Goal: Task Accomplishment & Management: Manage account settings

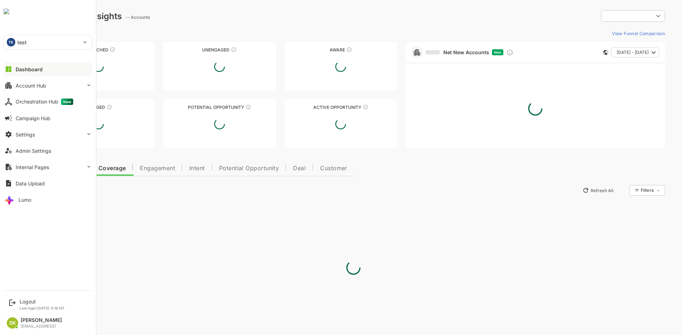
type input "**********"
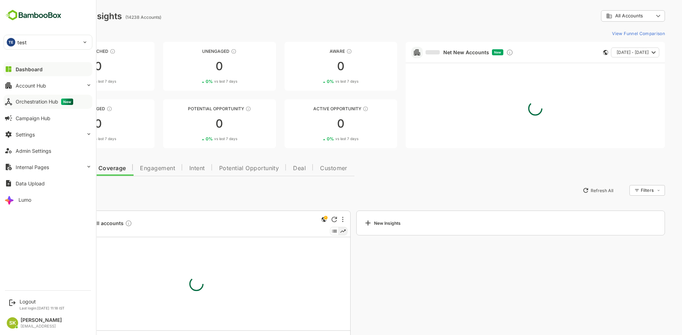
click at [37, 102] on div "Orchestration Hub New" at bounding box center [45, 102] width 58 height 6
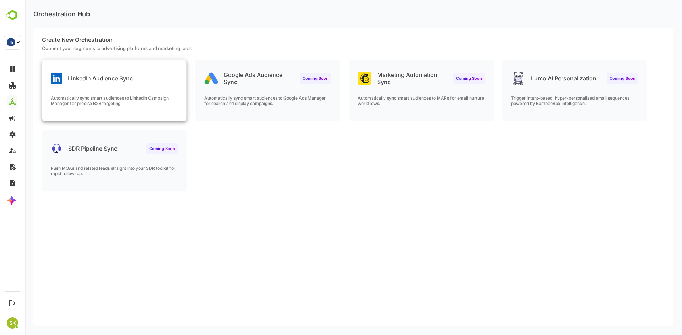
click at [163, 99] on p "Automatically sync smart audiences to LinkedIn Campaign Manager for precise B2B…" at bounding box center [114, 100] width 127 height 11
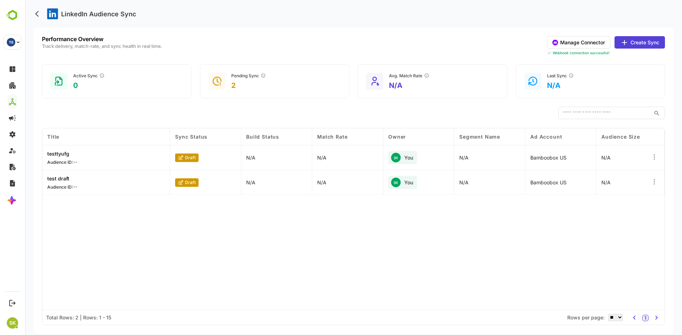
click at [654, 158] on icon at bounding box center [653, 157] width 7 height 7
click at [513, 226] on div "Title Sync Status Build Status Match Rate Owner Segment Name Ad Account Audienc…" at bounding box center [353, 220] width 622 height 182
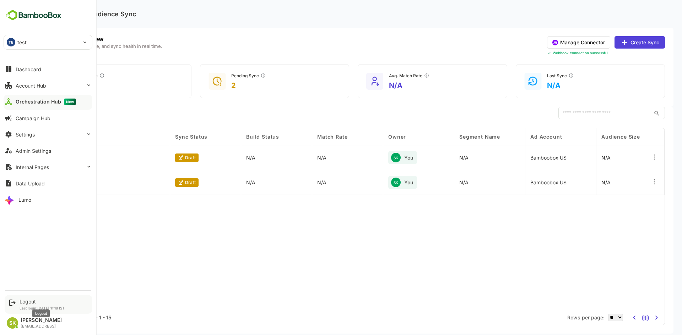
click at [22, 302] on div "Logout" at bounding box center [42, 302] width 45 height 6
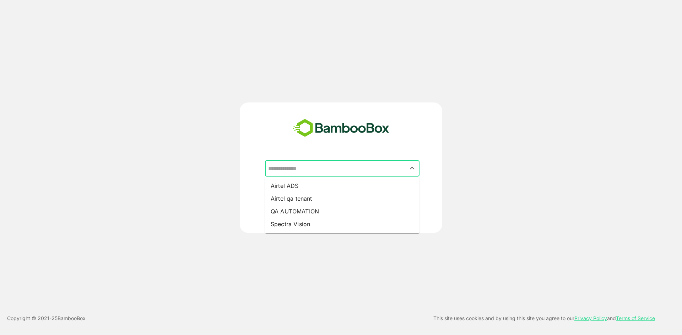
click at [344, 174] on input "text" at bounding box center [342, 168] width 152 height 13
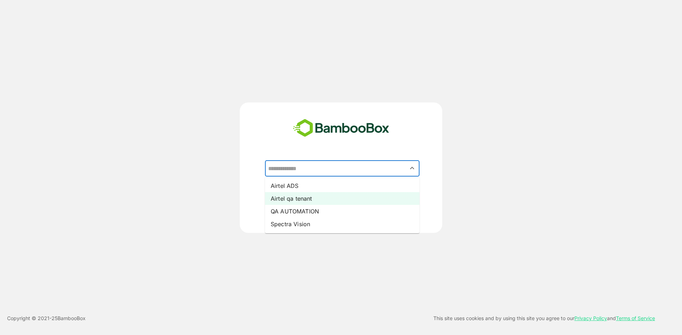
click at [305, 201] on li "Airtel qa tenant" at bounding box center [342, 198] width 154 height 13
type input "**********"
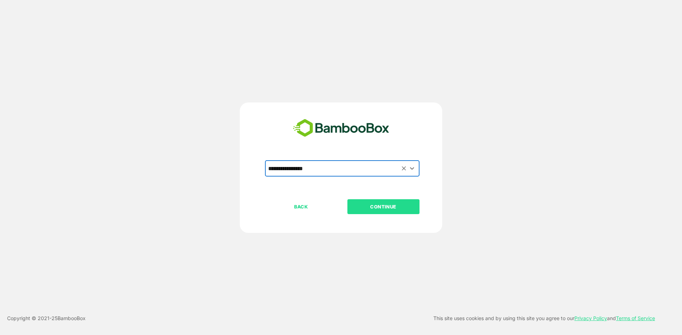
click at [367, 205] on p "CONTINUE" at bounding box center [383, 207] width 71 height 8
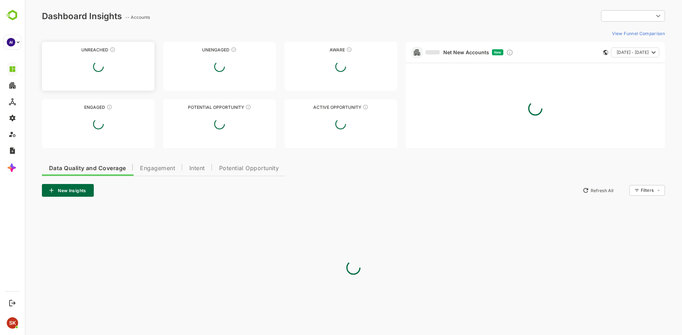
type input "********"
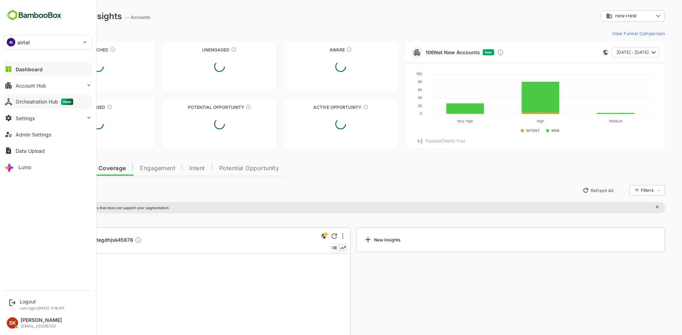
click at [47, 104] on div "Orchestration Hub New" at bounding box center [45, 102] width 58 height 6
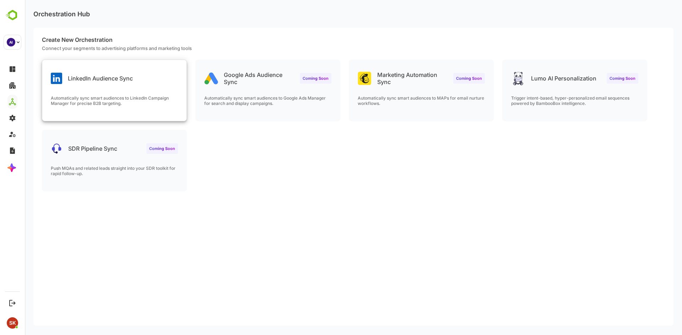
click at [168, 93] on div "LinkedIn Audience Sync Automatically sync smart audiences to LinkedIn Campaign …" at bounding box center [114, 90] width 144 height 61
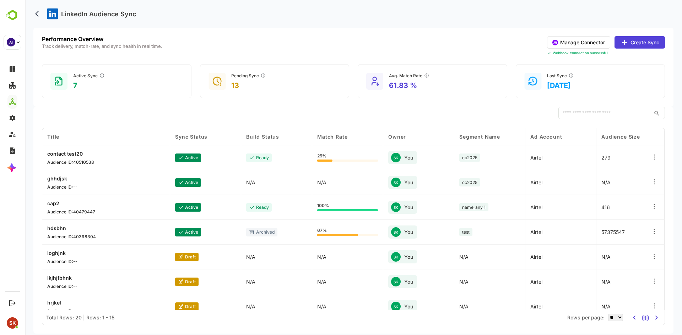
click at [654, 157] on icon at bounding box center [653, 157] width 7 height 7
click at [613, 186] on div "Delete Orchestration" at bounding box center [610, 189] width 62 height 12
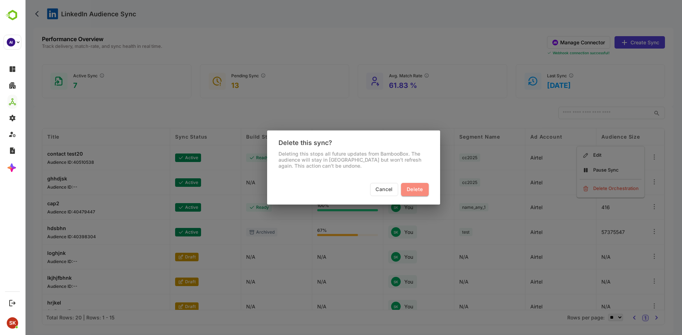
click at [416, 187] on span "Delete" at bounding box center [414, 189] width 16 height 9
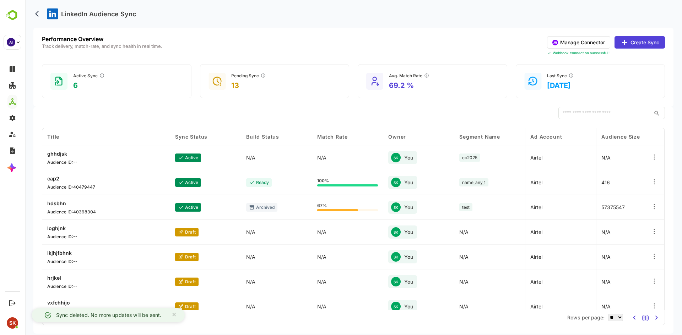
click at [654, 157] on icon at bounding box center [654, 157] width 1 height 1
click at [594, 187] on div "Delete Orchestration" at bounding box center [610, 189] width 62 height 12
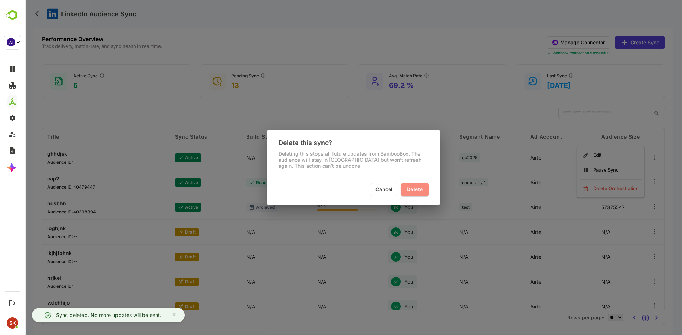
click at [411, 190] on span "Delete" at bounding box center [414, 189] width 16 height 9
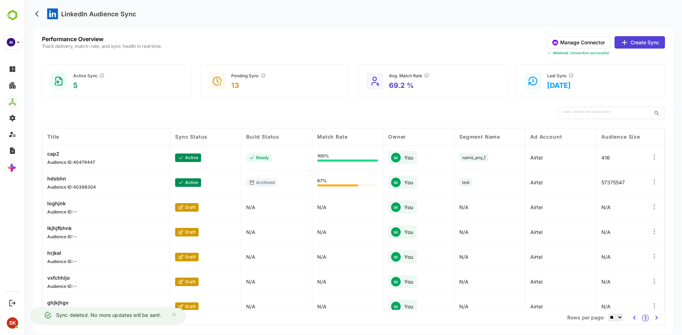
click at [656, 157] on icon at bounding box center [653, 157] width 7 height 7
click at [608, 188] on div "Delete Orchestration" at bounding box center [610, 189] width 62 height 12
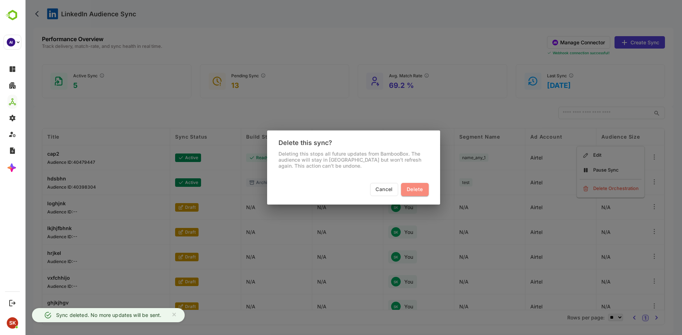
click at [413, 188] on span "Delete" at bounding box center [414, 189] width 16 height 9
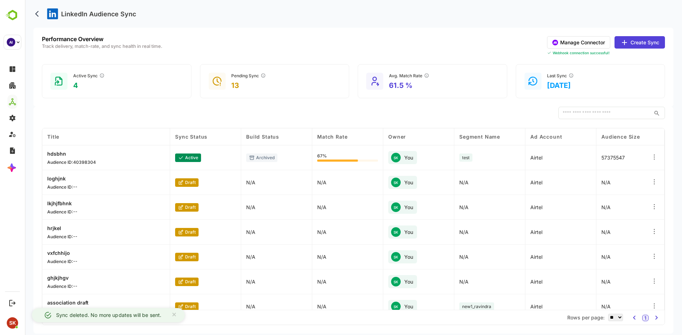
click at [654, 157] on icon at bounding box center [654, 157] width 1 height 1
click at [594, 186] on div "Delete Orchestration" at bounding box center [610, 189] width 62 height 12
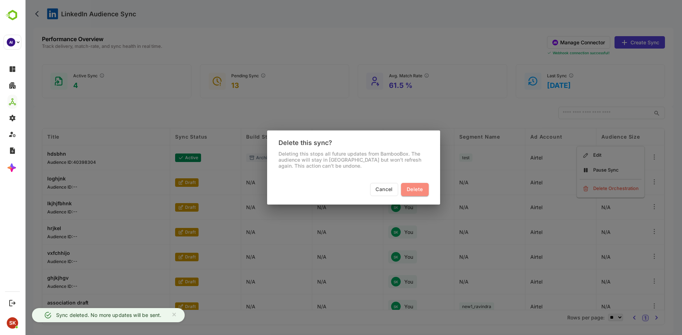
click at [416, 193] on span "Delete" at bounding box center [414, 189] width 16 height 9
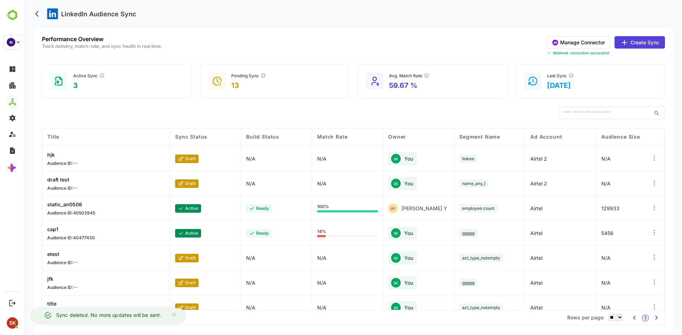
scroll to position [174, 0]
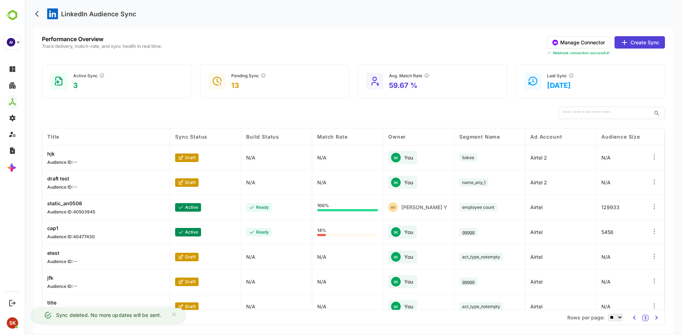
click at [651, 233] on icon at bounding box center [653, 231] width 7 height 7
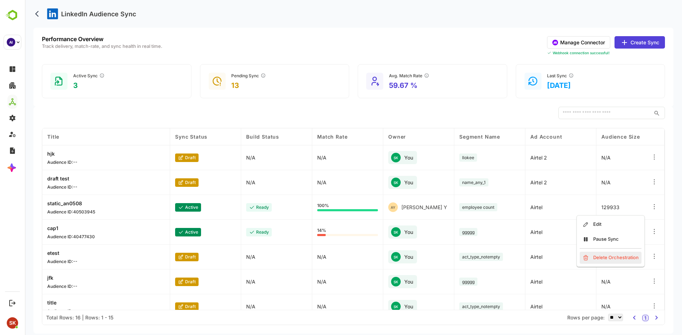
click at [612, 254] on div "Delete Orchestration" at bounding box center [610, 258] width 62 height 12
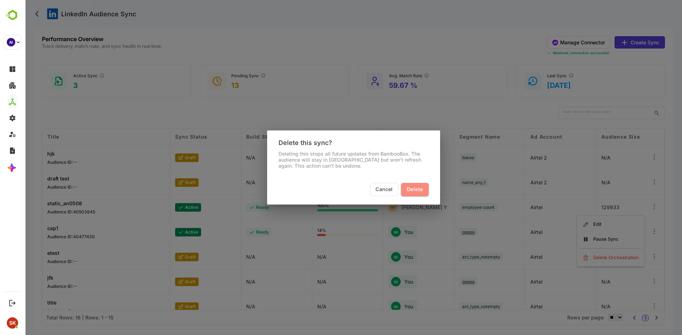
click at [418, 190] on span "Delete" at bounding box center [414, 189] width 16 height 9
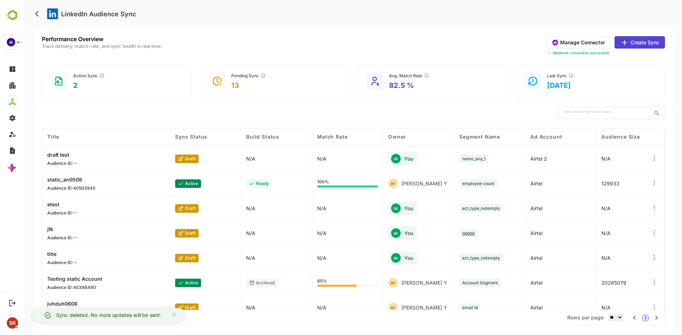
scroll to position [209, 0]
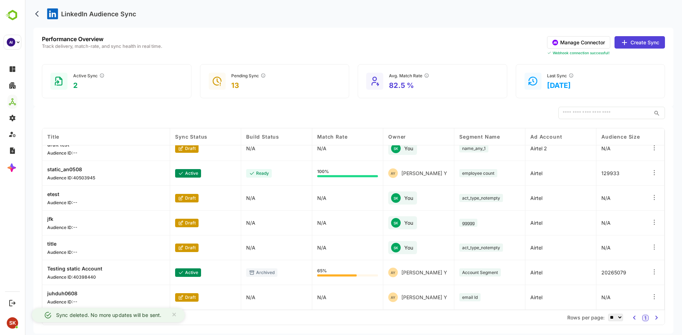
click at [653, 171] on icon at bounding box center [653, 172] width 7 height 7
click at [660, 189] on div at bounding box center [654, 198] width 19 height 25
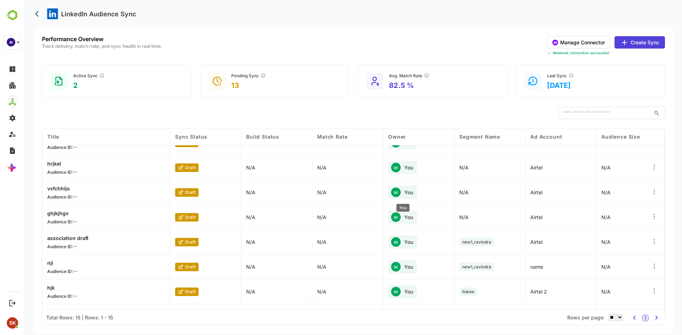
scroll to position [0, 0]
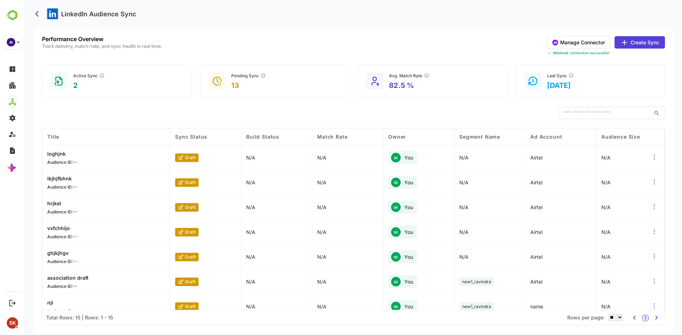
click at [654, 156] on icon at bounding box center [653, 157] width 7 height 7
click at [604, 191] on div "Delete Orchestration" at bounding box center [610, 189] width 62 height 12
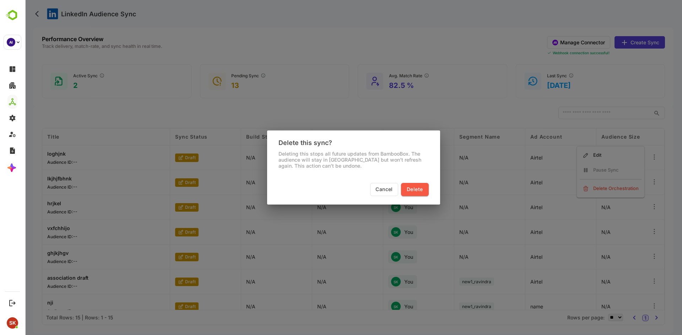
click at [420, 186] on span "Delete" at bounding box center [414, 189] width 16 height 9
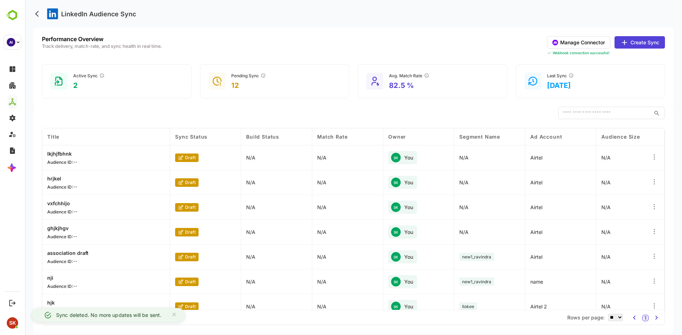
click at [655, 154] on icon at bounding box center [653, 157] width 7 height 7
click at [617, 188] on div "Delete Orchestration" at bounding box center [610, 189] width 62 height 12
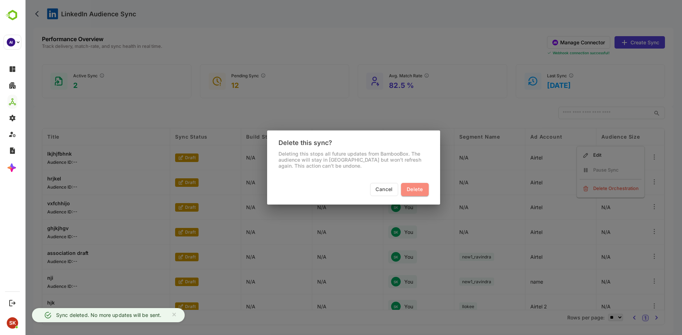
click at [408, 186] on span "Delete" at bounding box center [414, 189] width 16 height 9
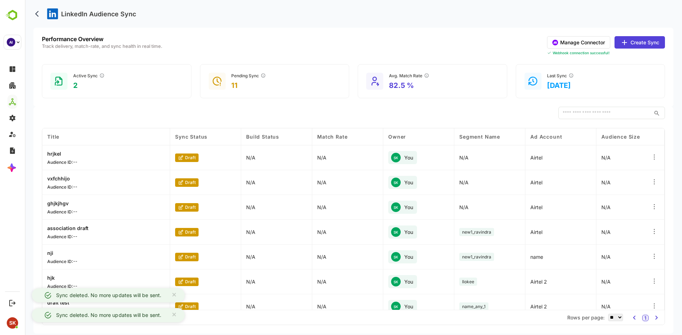
click at [651, 156] on icon at bounding box center [653, 157] width 7 height 7
click at [614, 186] on div "Delete Orchestration" at bounding box center [610, 189] width 62 height 12
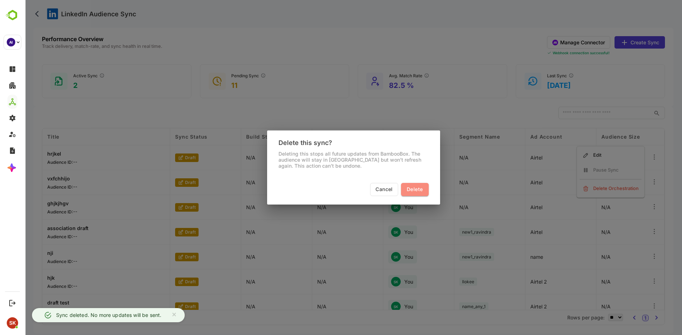
click at [419, 188] on span "Delete" at bounding box center [414, 189] width 16 height 9
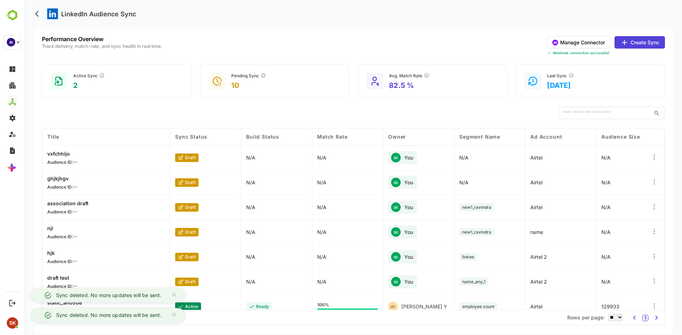
click at [652, 155] on div at bounding box center [654, 158] width 19 height 25
click at [652, 155] on icon at bounding box center [653, 157] width 7 height 7
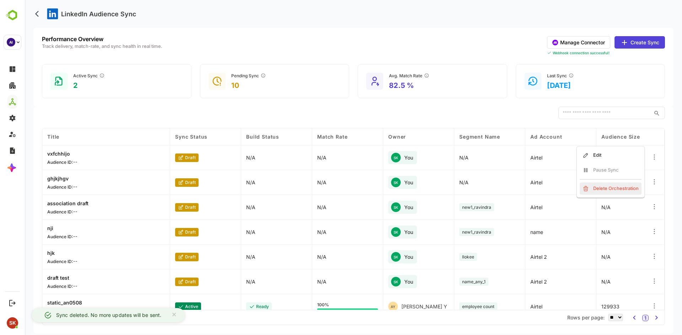
click at [593, 191] on div "Delete Orchestration" at bounding box center [610, 189] width 62 height 12
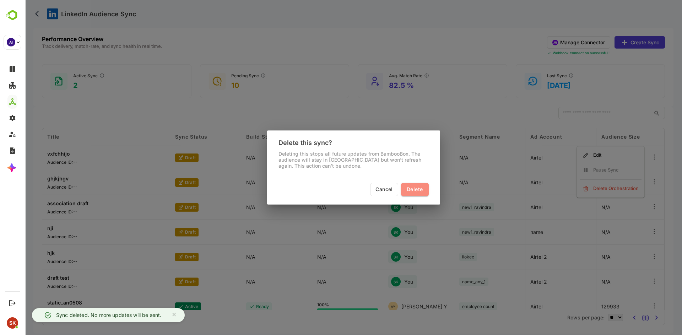
click at [409, 185] on span "Delete" at bounding box center [414, 189] width 16 height 9
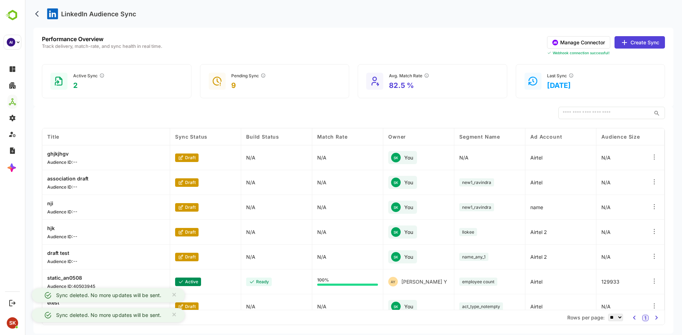
click at [652, 155] on icon at bounding box center [653, 157] width 7 height 7
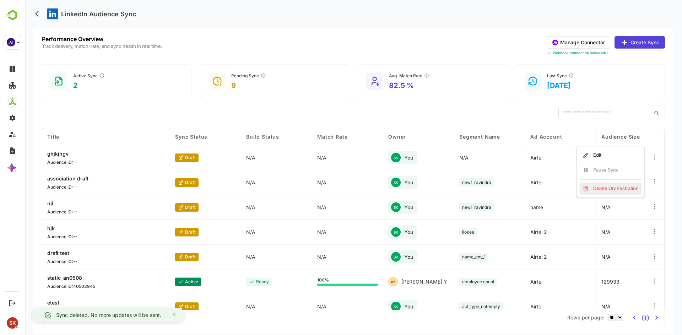
click at [593, 191] on div "Delete Orchestration" at bounding box center [610, 189] width 62 height 12
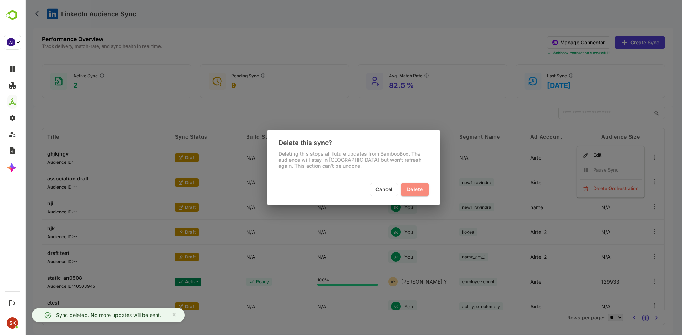
click at [425, 184] on button "Delete" at bounding box center [414, 189] width 27 height 13
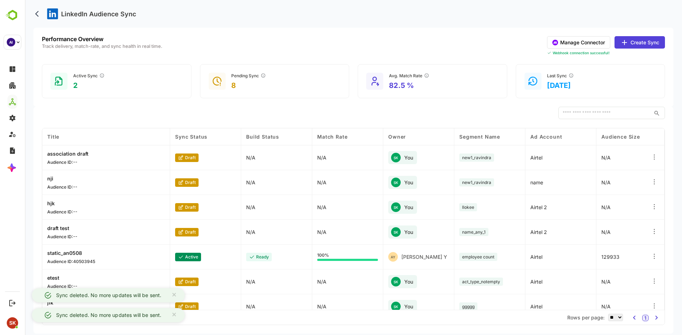
click at [651, 158] on icon at bounding box center [653, 157] width 7 height 7
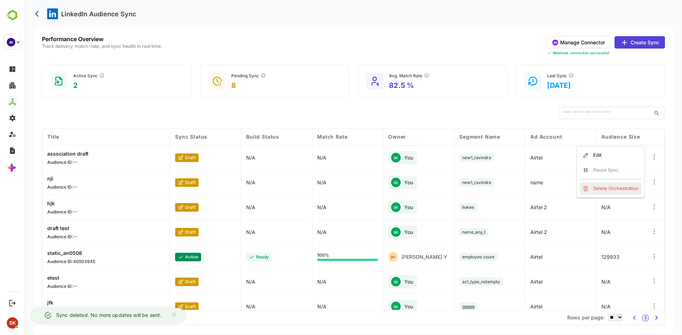
click at [604, 184] on div "Delete Orchestration" at bounding box center [610, 189] width 62 height 12
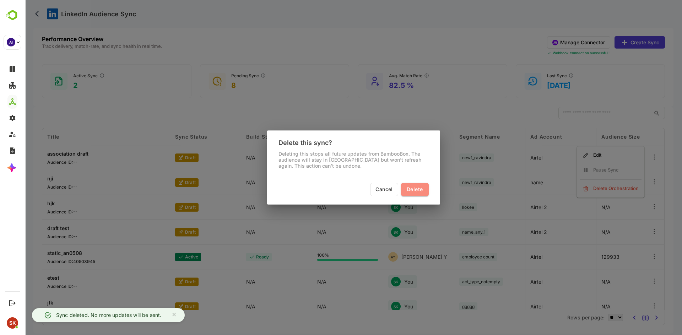
click at [411, 193] on span "Delete" at bounding box center [414, 189] width 16 height 9
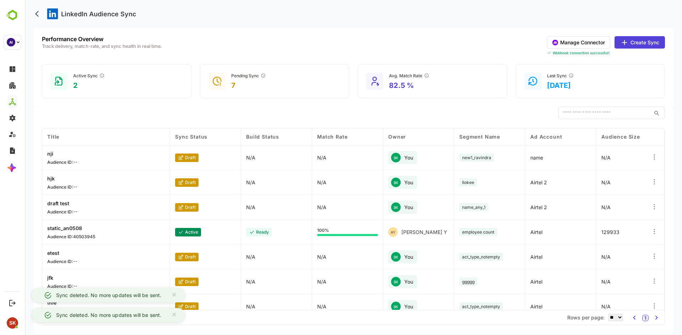
click at [651, 155] on icon at bounding box center [653, 157] width 7 height 7
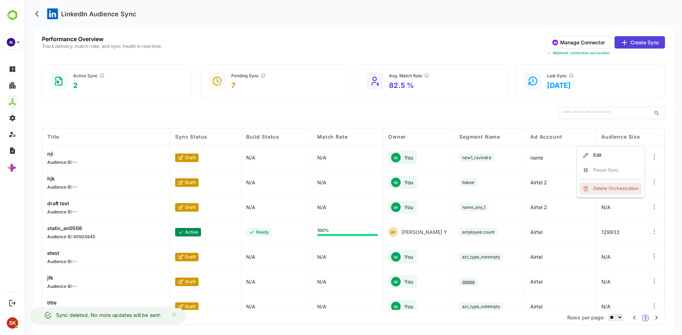
click at [609, 185] on div "Delete Orchestration" at bounding box center [610, 189] width 62 height 12
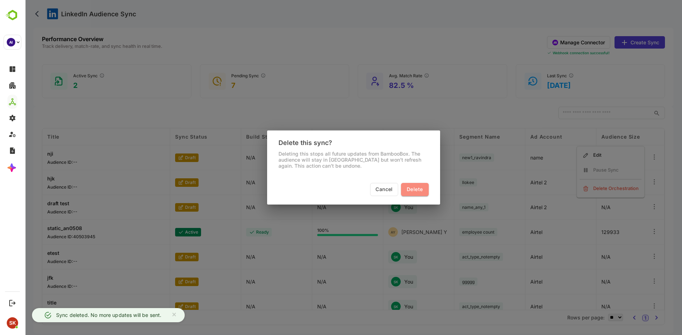
click at [420, 185] on button "Delete" at bounding box center [414, 189] width 27 height 13
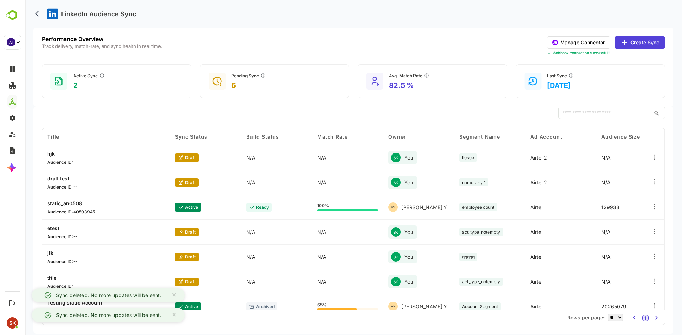
click at [653, 158] on icon at bounding box center [653, 157] width 7 height 7
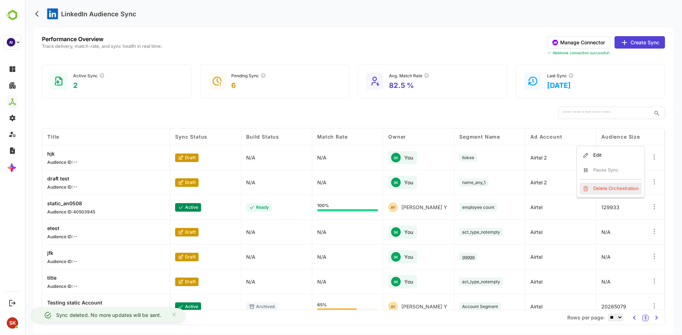
click at [617, 183] on div "Delete Orchestration" at bounding box center [610, 189] width 62 height 12
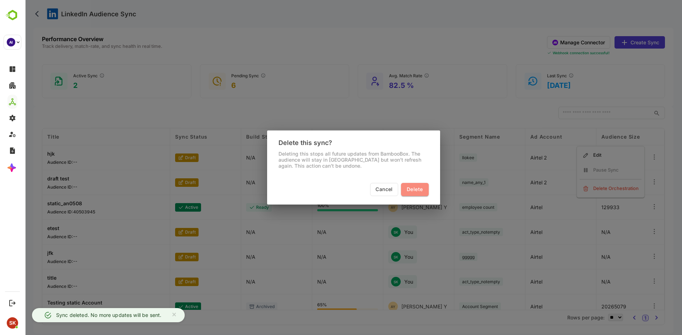
click at [412, 191] on span "Delete" at bounding box center [414, 189] width 16 height 9
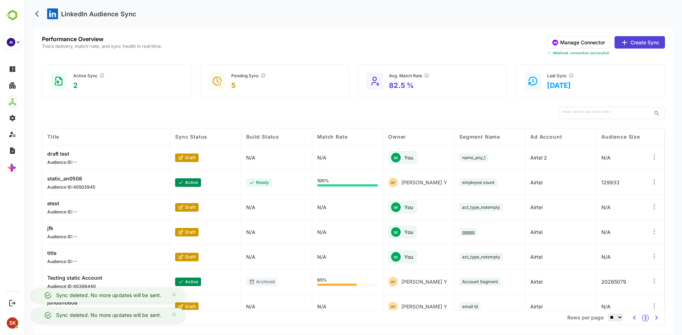
click at [651, 155] on icon at bounding box center [653, 157] width 7 height 7
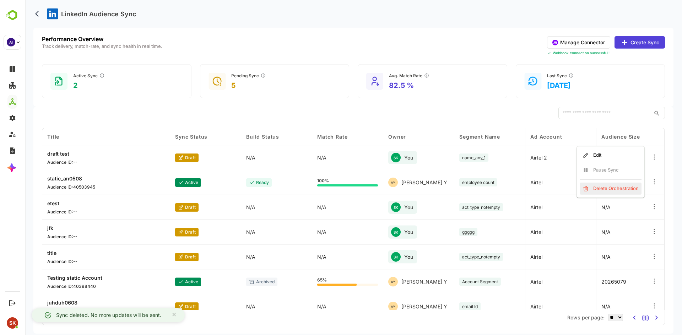
click at [604, 186] on div "Delete Orchestration" at bounding box center [610, 189] width 62 height 12
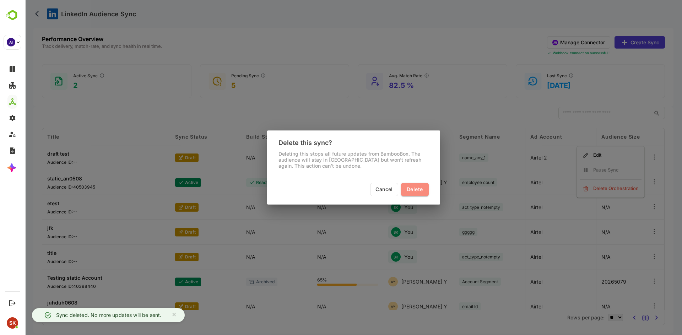
click at [419, 192] on span "Delete" at bounding box center [414, 189] width 16 height 9
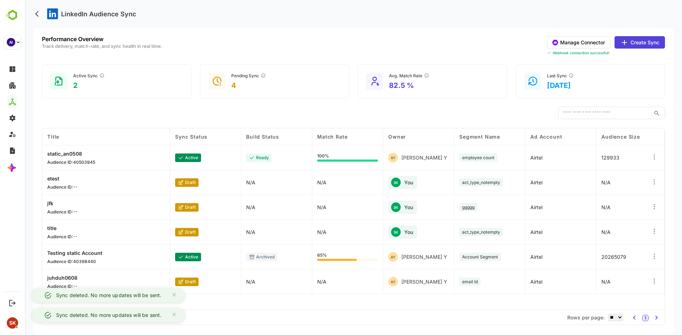
click at [647, 182] on div at bounding box center [654, 182] width 19 height 25
click at [652, 180] on icon at bounding box center [653, 182] width 7 height 7
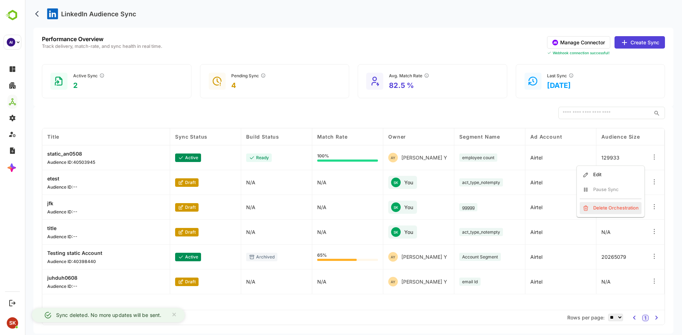
click at [600, 206] on div "Delete Orchestration" at bounding box center [610, 208] width 62 height 12
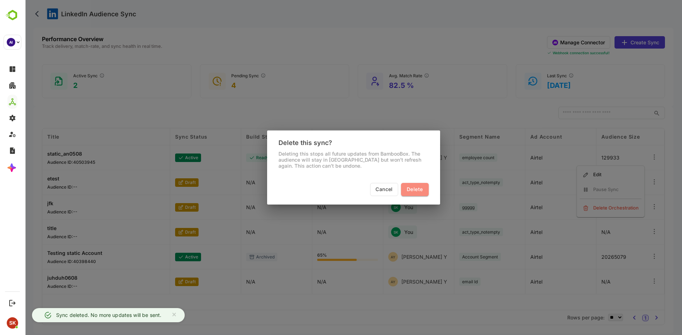
click at [414, 190] on span "Delete" at bounding box center [414, 189] width 16 height 9
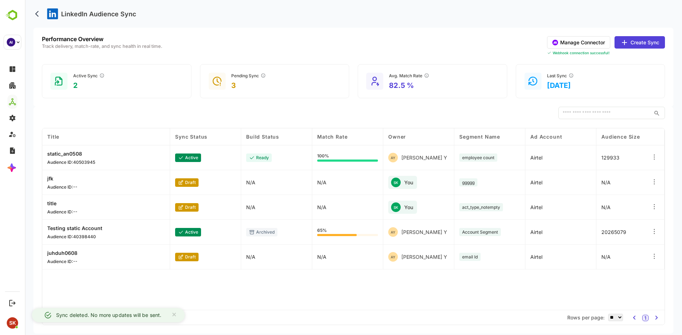
click at [646, 180] on div at bounding box center [654, 182] width 19 height 25
click at [656, 184] on icon at bounding box center [653, 182] width 7 height 7
click at [605, 203] on div "Delete Orchestration" at bounding box center [610, 208] width 62 height 12
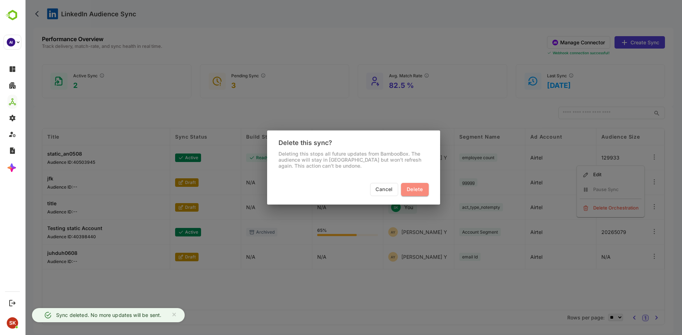
click at [410, 188] on span "Delete" at bounding box center [414, 189] width 16 height 9
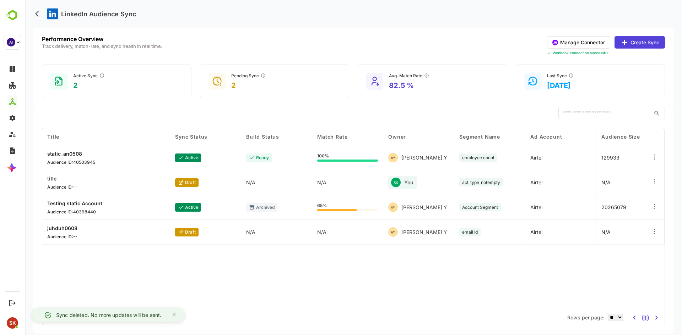
click at [655, 182] on icon at bounding box center [653, 182] width 7 height 7
click at [604, 206] on div "Delete Orchestration" at bounding box center [610, 208] width 62 height 12
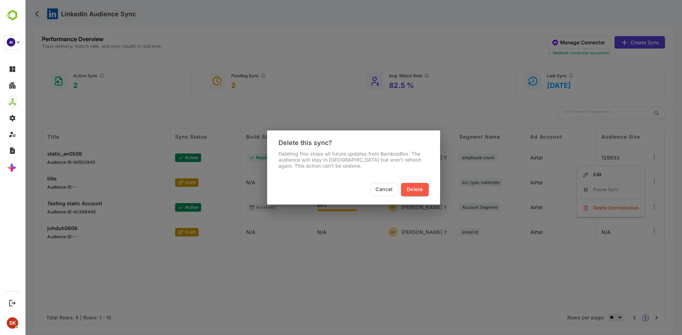
click at [416, 187] on span "Delete" at bounding box center [414, 189] width 16 height 9
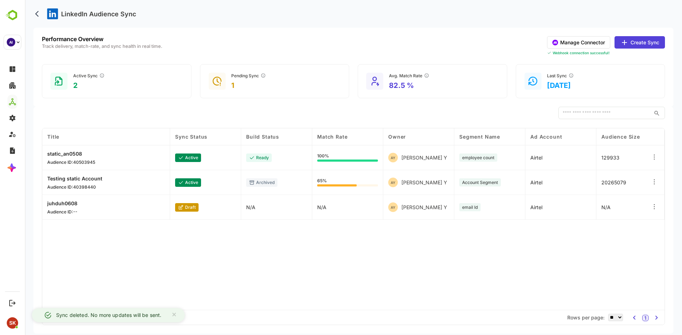
click at [651, 207] on icon at bounding box center [653, 206] width 7 height 7
click at [469, 246] on div "Title Sync Status Build Status Match Rate Owner Segment Name Ad Account Audienc…" at bounding box center [353, 220] width 622 height 182
